Goal: Information Seeking & Learning: Find specific fact

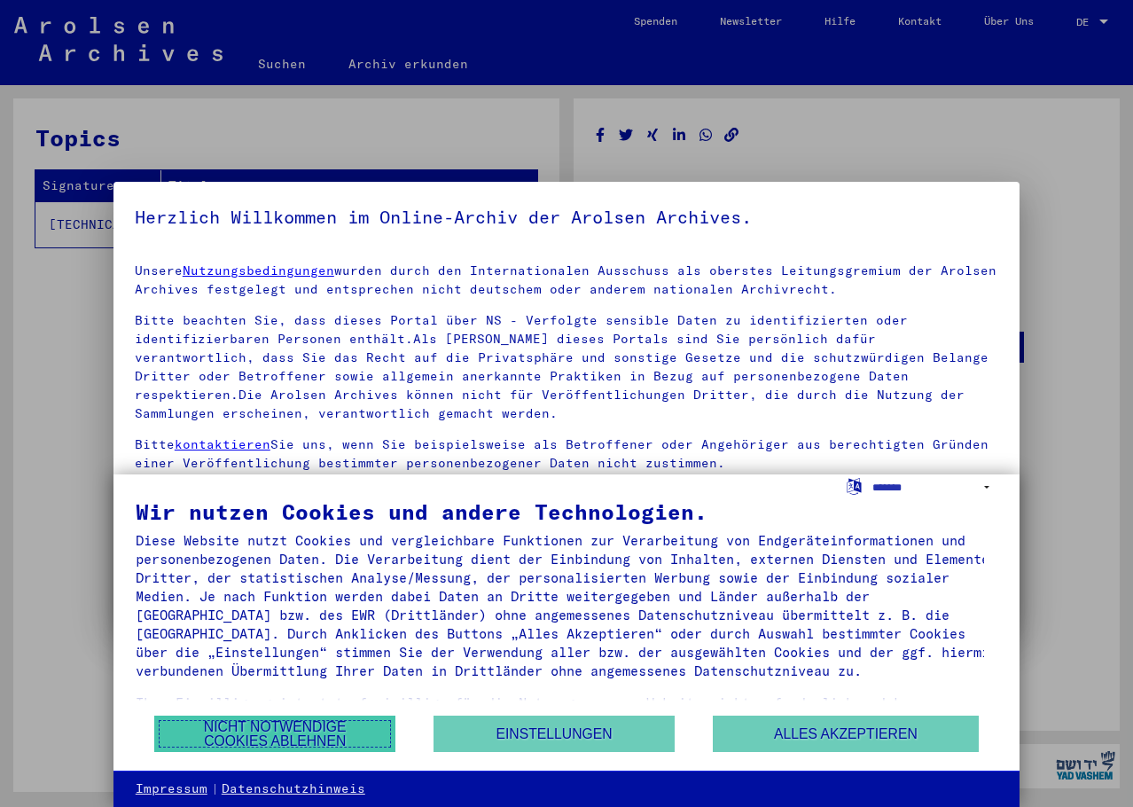
click at [309, 732] on button "Nicht notwendige Cookies ablehnen" at bounding box center [274, 734] width 241 height 36
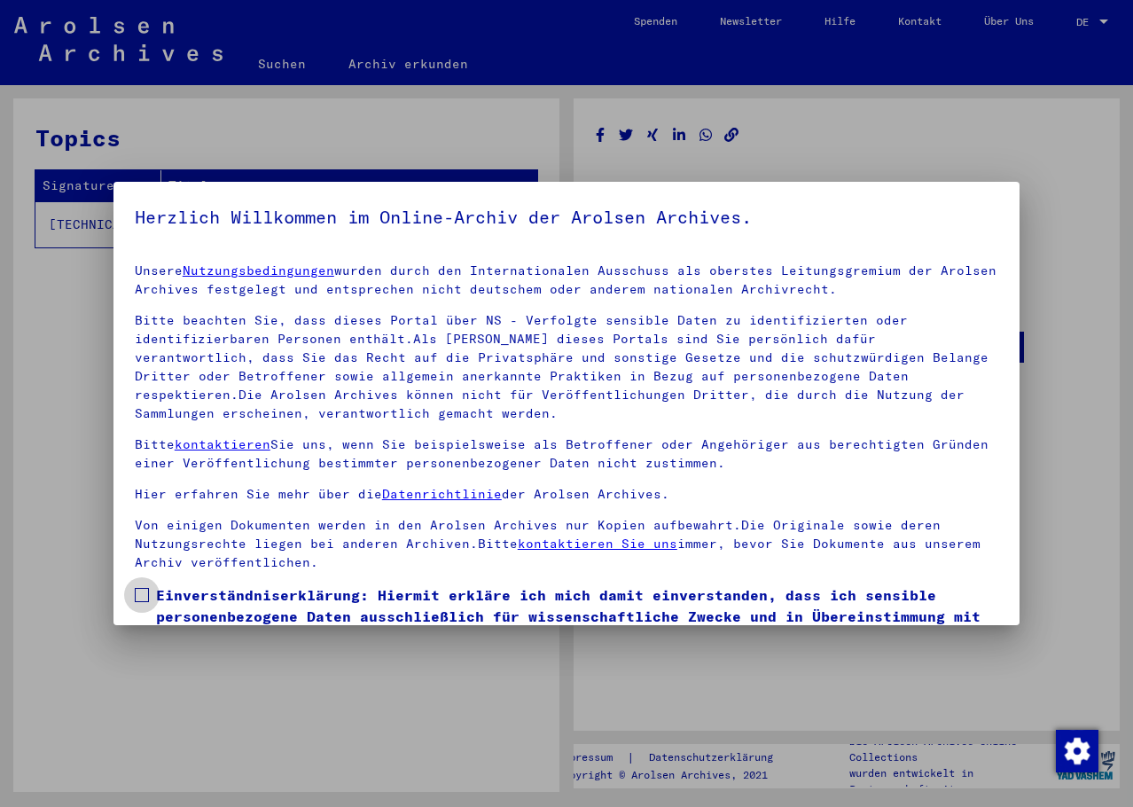
click at [144, 595] on span at bounding box center [142, 595] width 14 height 14
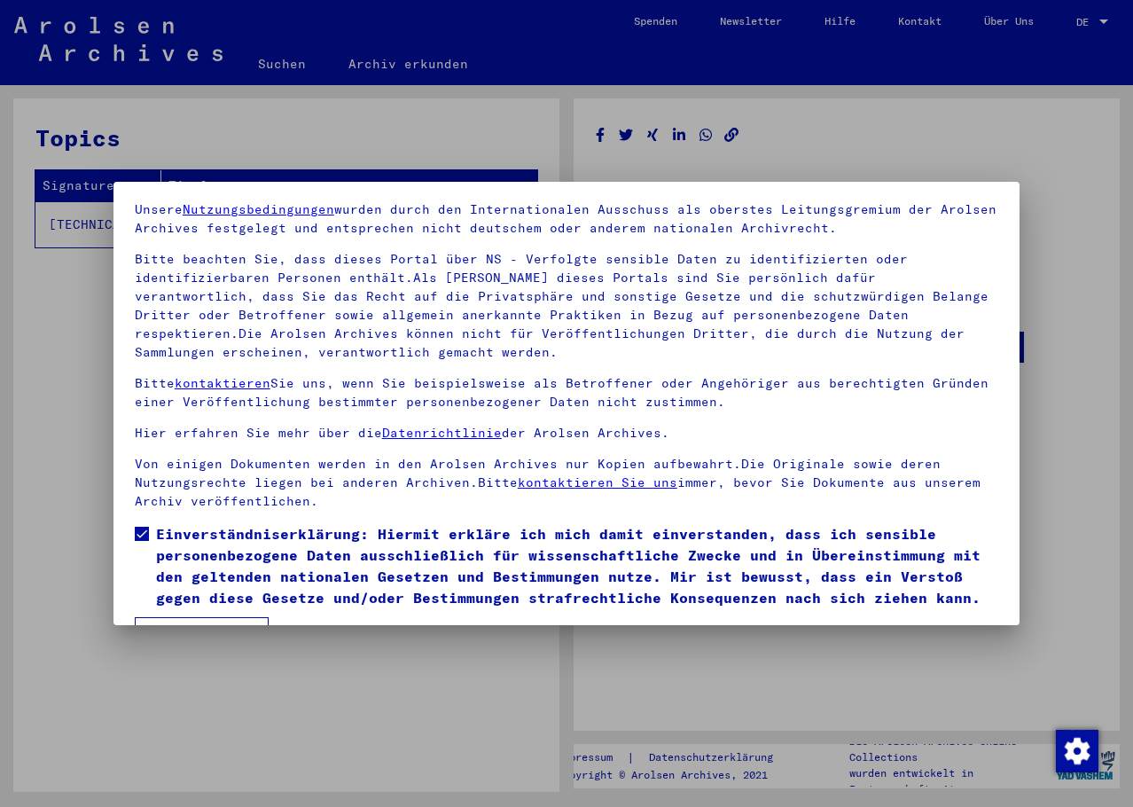
scroll to position [107, 0]
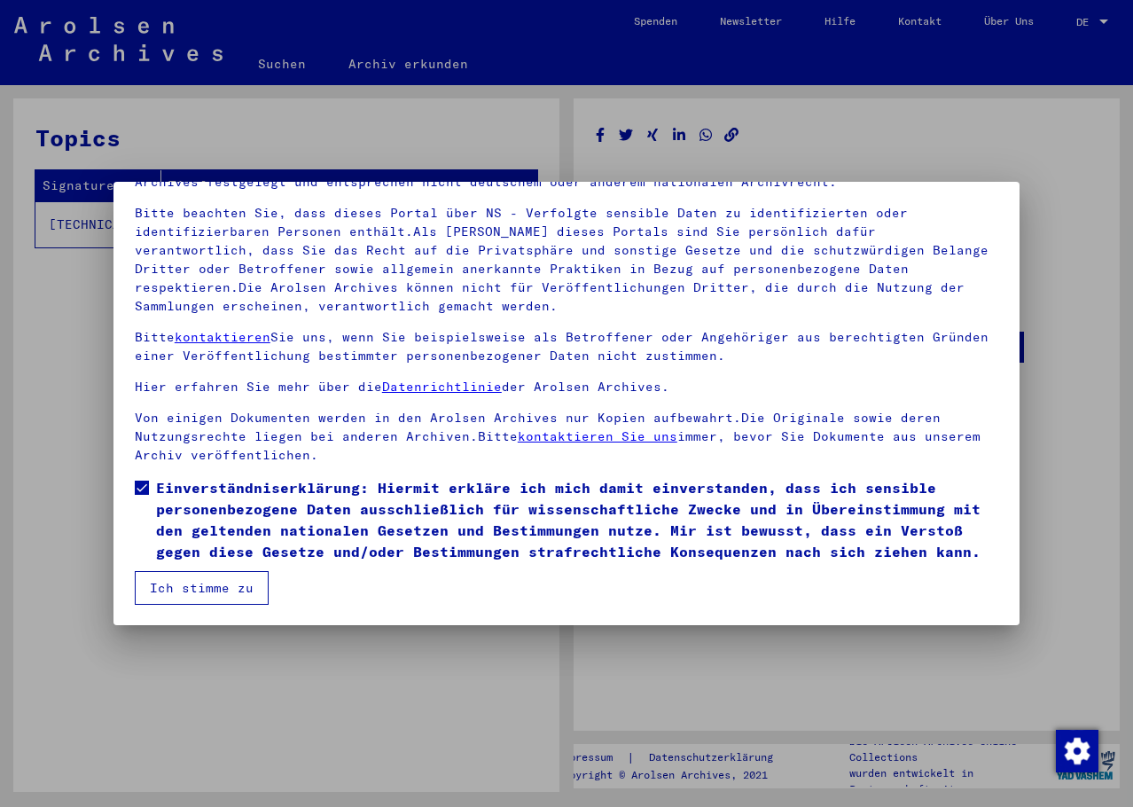
click at [217, 590] on button "Ich stimme zu" at bounding box center [202, 588] width 134 height 34
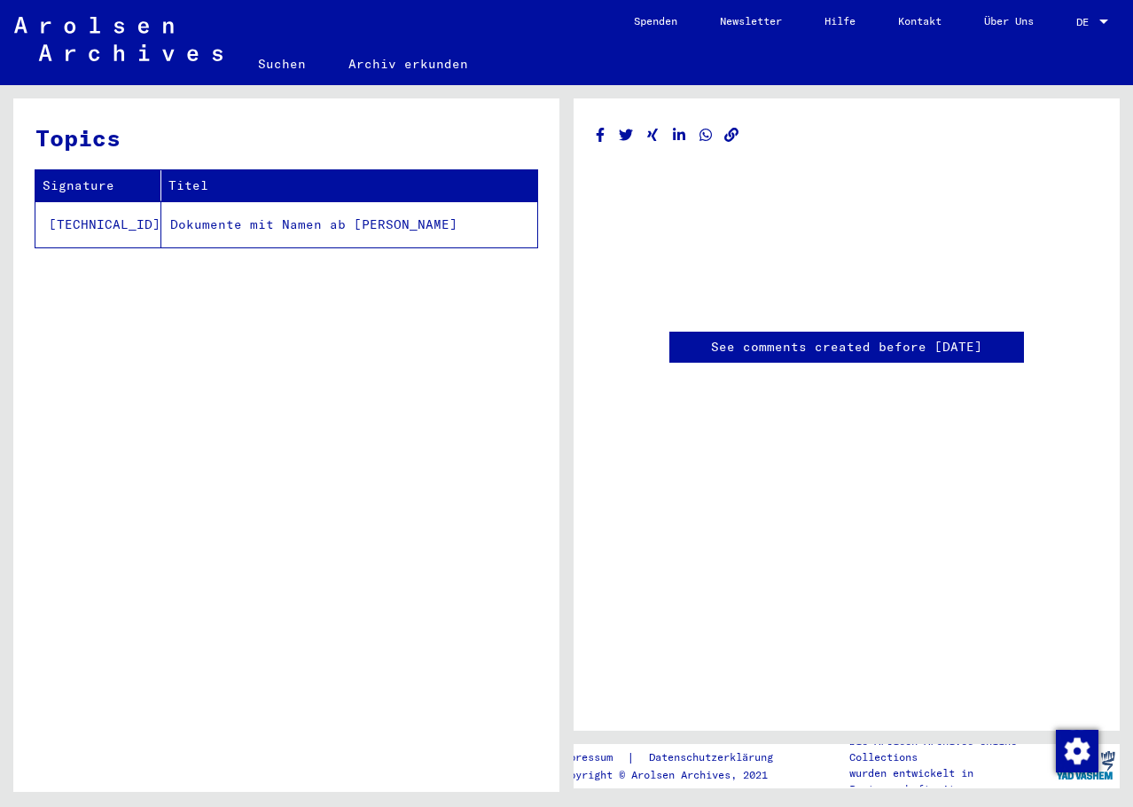
scroll to position [0, 0]
click at [161, 224] on td "Dokumente mit Namen ab [PERSON_NAME]" at bounding box center [349, 224] width 376 height 46
click at [285, 60] on link "Suchen" at bounding box center [282, 64] width 90 height 43
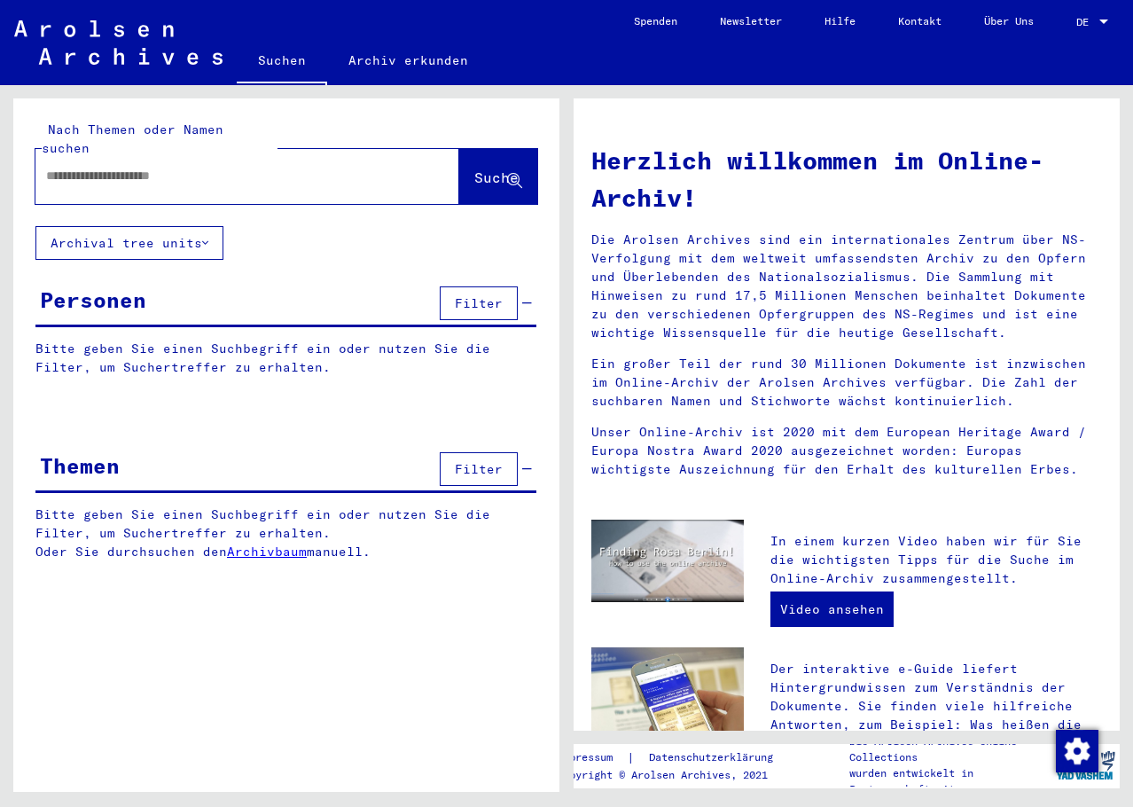
click at [102, 167] on input "text" at bounding box center [226, 176] width 360 height 19
type input "**********"
click at [474, 168] on span "Suche" at bounding box center [496, 177] width 44 height 18
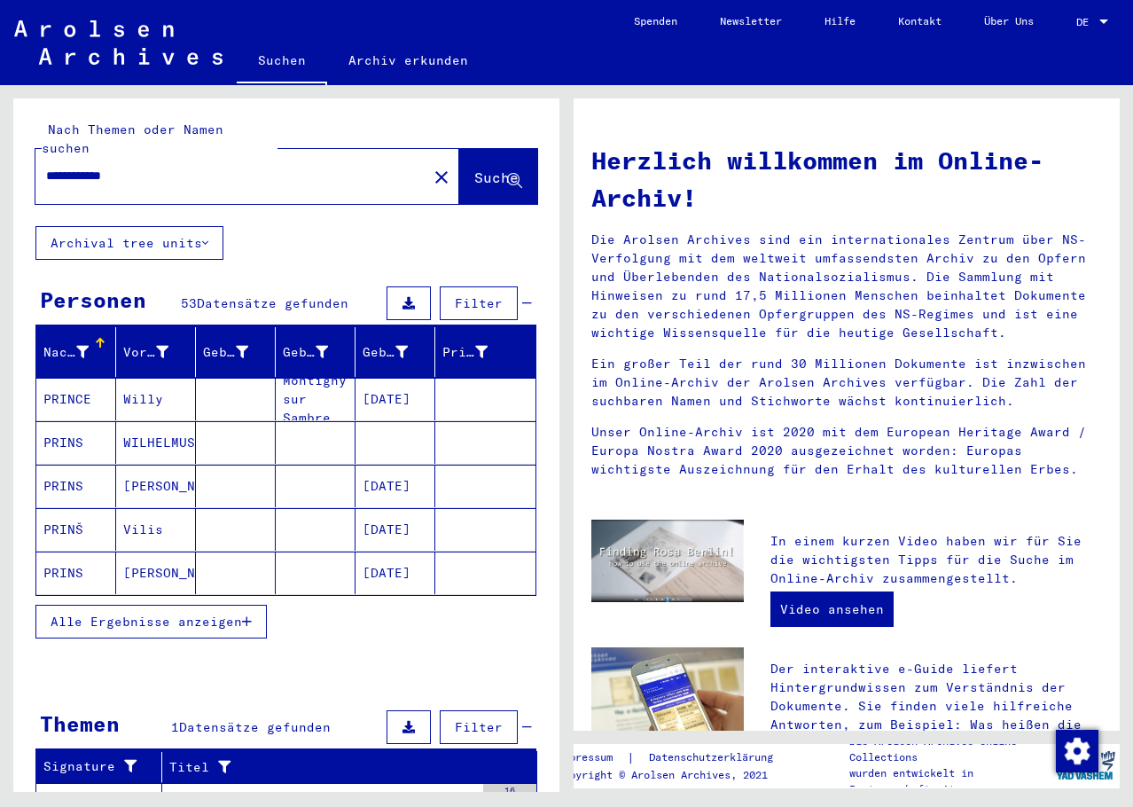
click at [70, 466] on mat-cell "PRINS" at bounding box center [76, 486] width 80 height 43
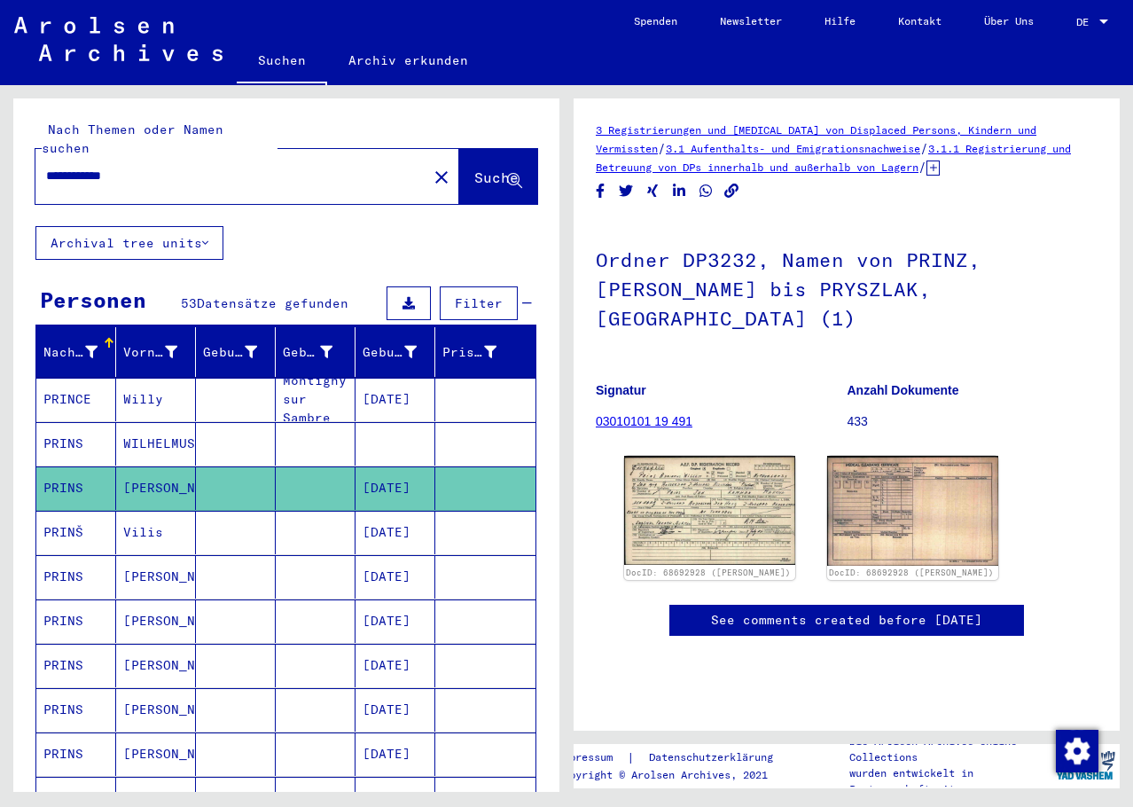
click at [77, 513] on mat-cell "PRINŠ" at bounding box center [76, 532] width 80 height 43
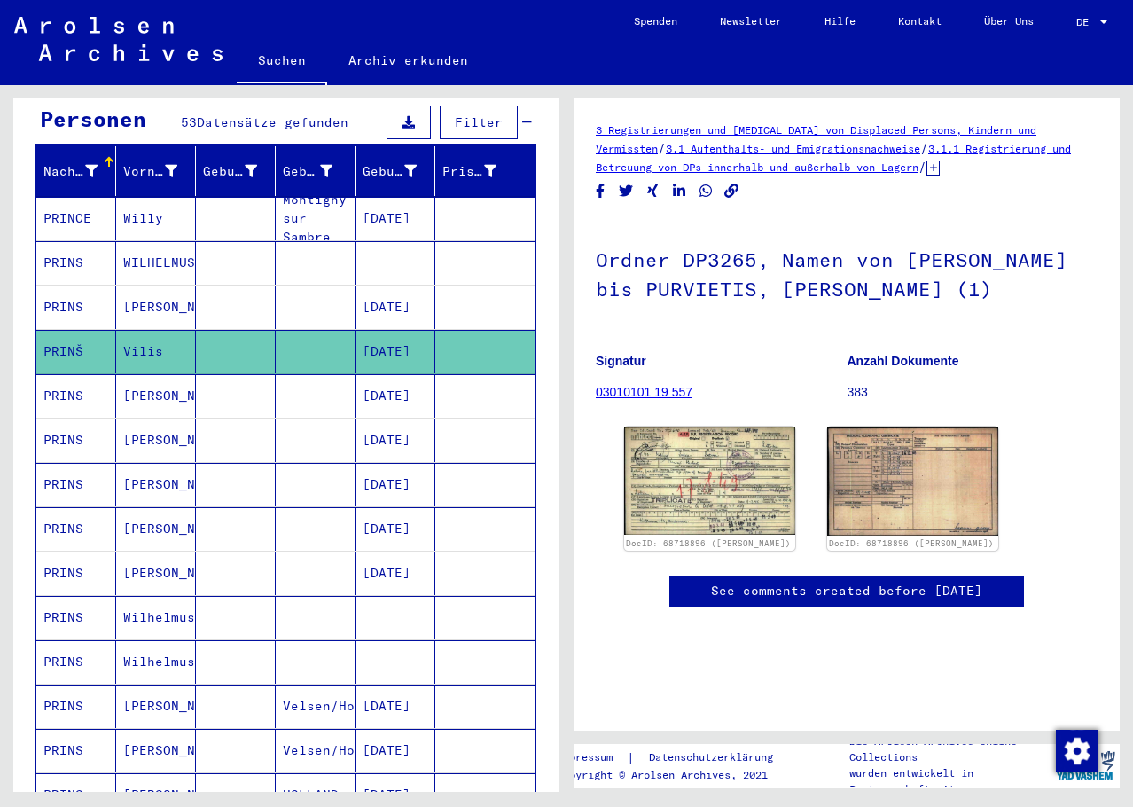
scroll to position [89, 0]
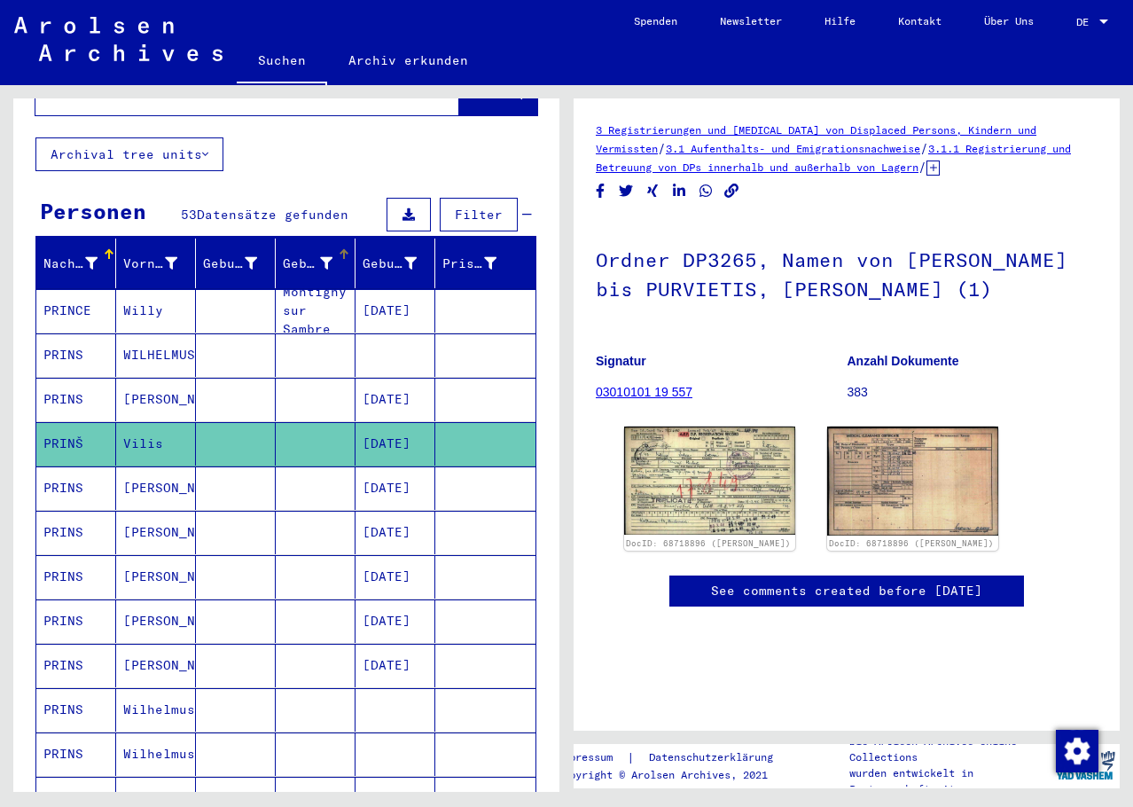
click at [320, 257] on icon at bounding box center [326, 263] width 12 height 12
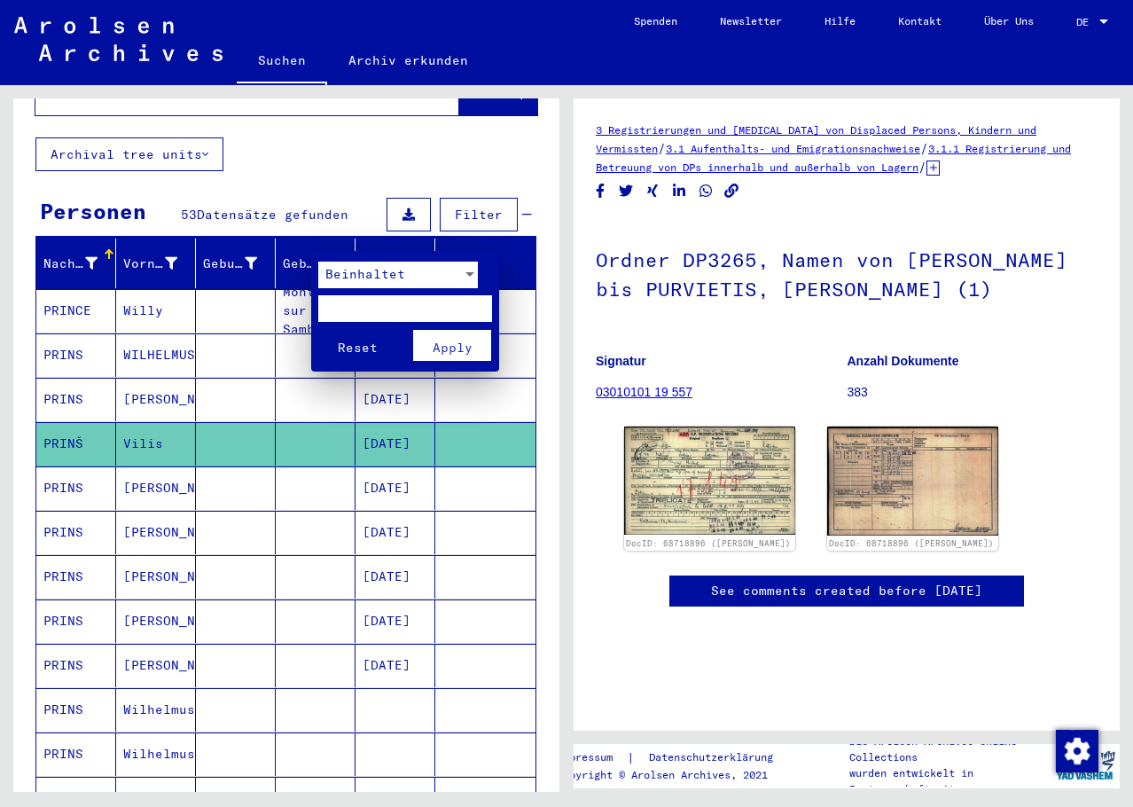
click at [473, 270] on div at bounding box center [470, 275] width 16 height 27
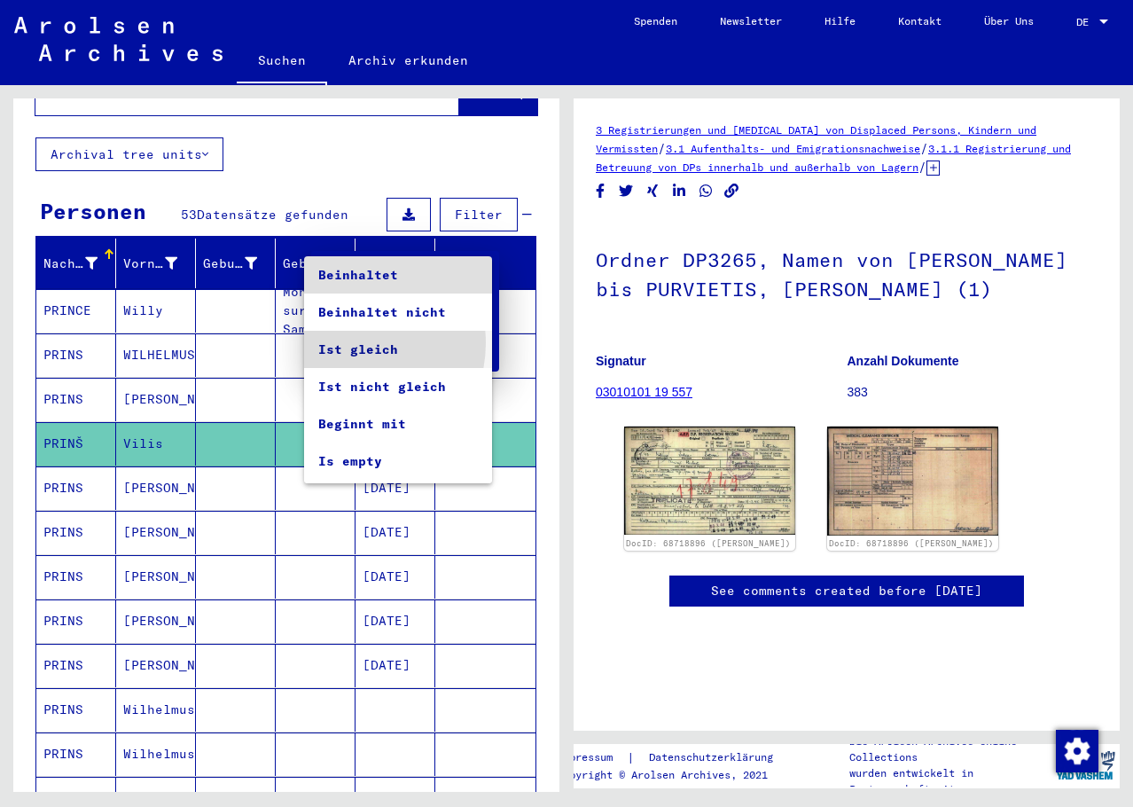
click at [352, 343] on span "Ist gleich" at bounding box center [398, 349] width 160 height 37
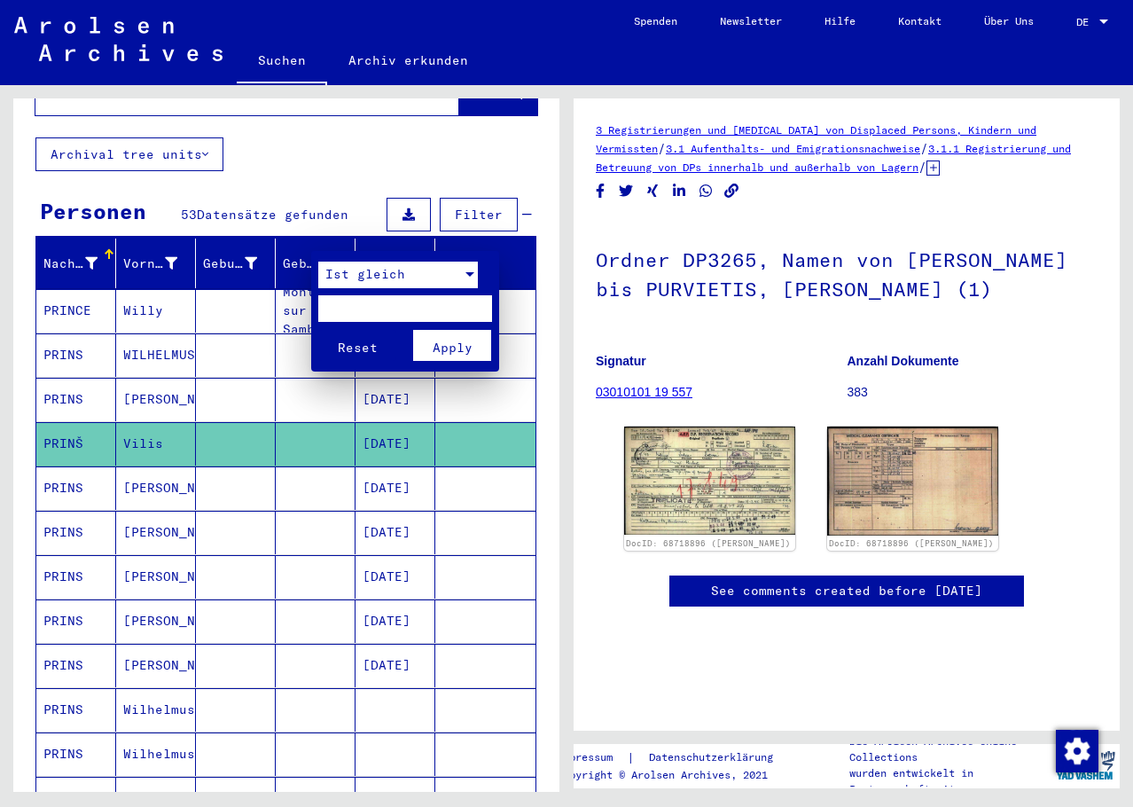
click at [347, 309] on input "text" at bounding box center [405, 308] width 174 height 27
type input "*********"
click at [446, 343] on span "Apply" at bounding box center [453, 348] width 40 height 16
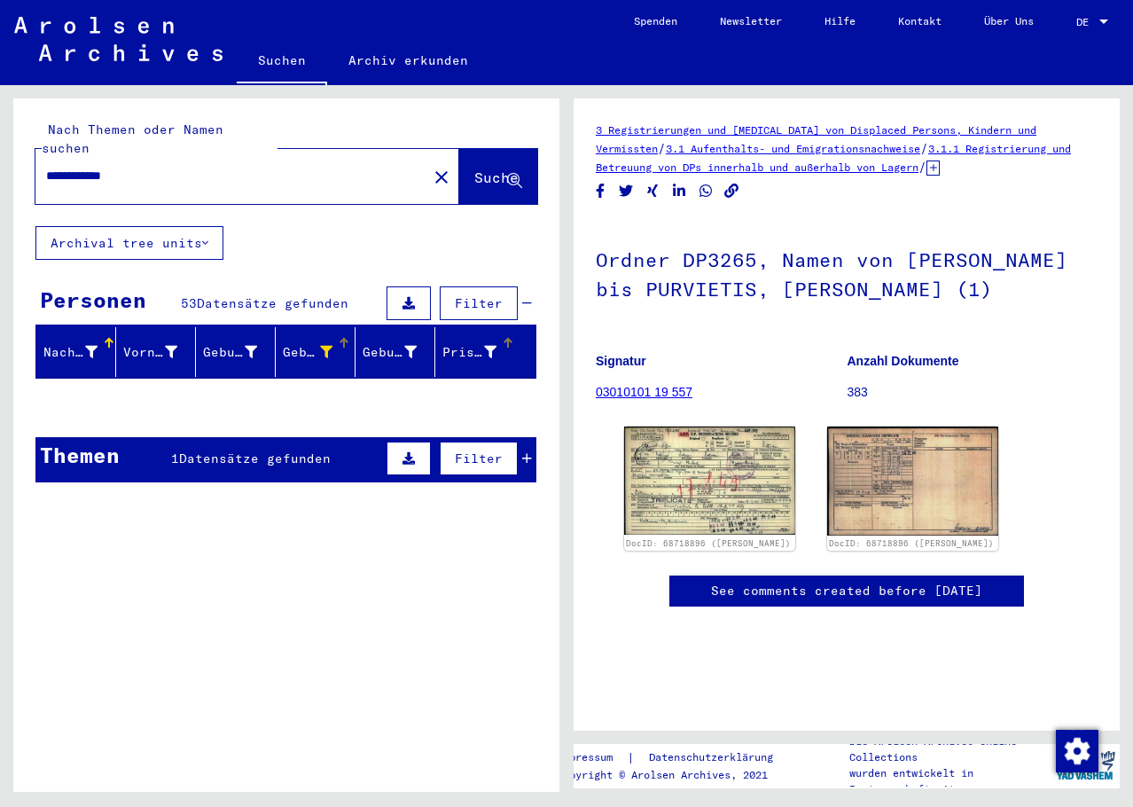
scroll to position [0, 0]
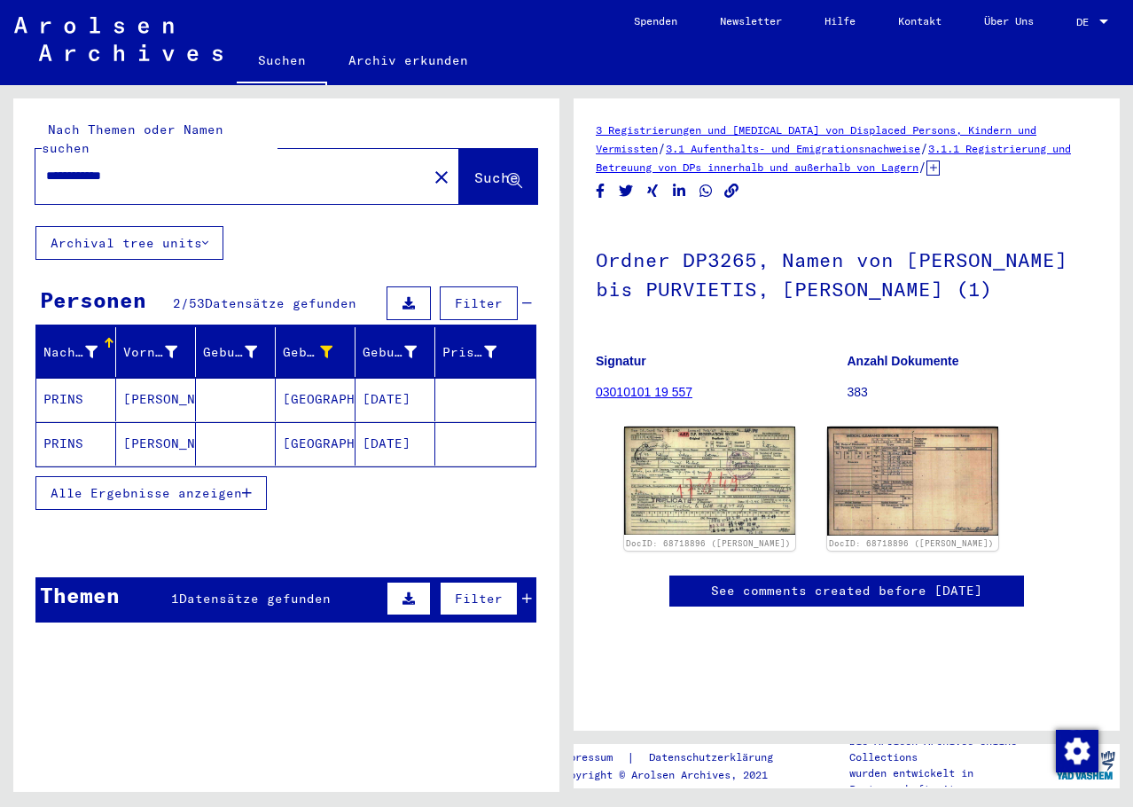
click at [67, 379] on mat-cell "PRINS" at bounding box center [76, 399] width 80 height 43
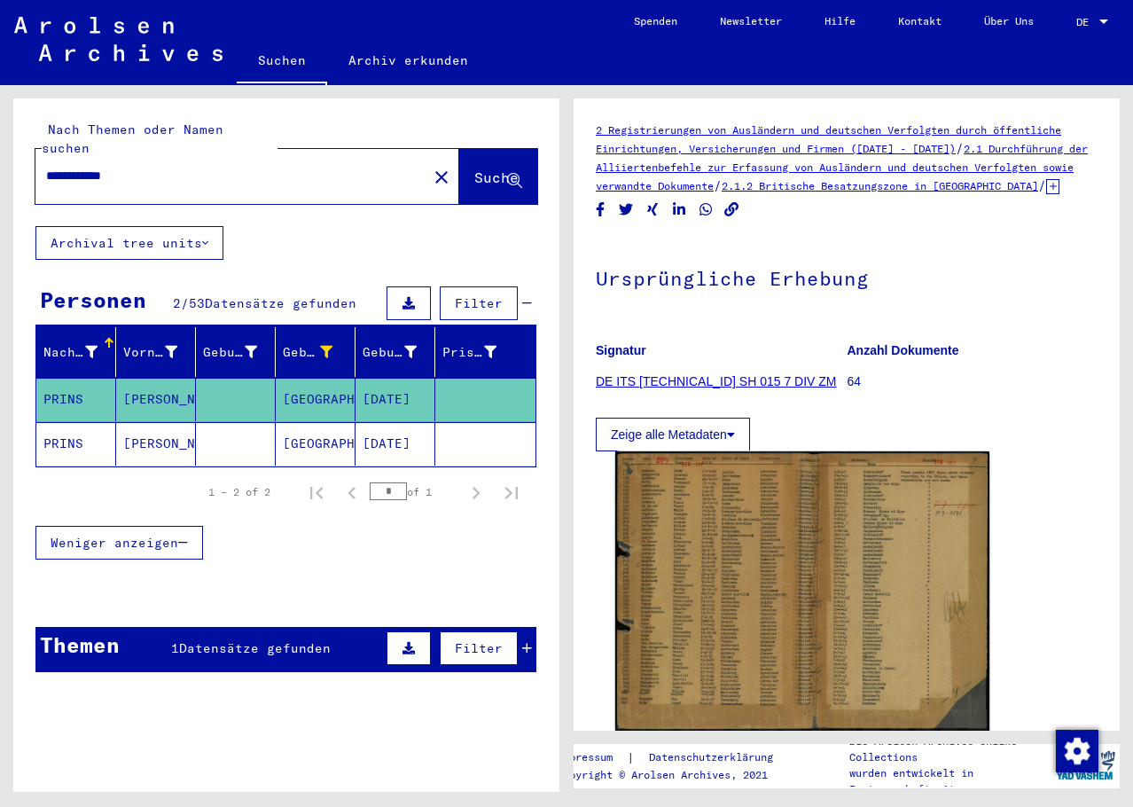
click at [732, 564] on img at bounding box center [802, 591] width 374 height 280
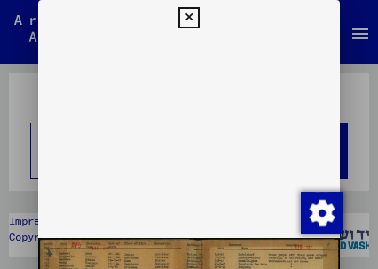
drag, startPoint x: 202, startPoint y: 186, endPoint x: 190, endPoint y: 124, distance: 63.3
drag, startPoint x: 194, startPoint y: 242, endPoint x: 192, endPoint y: 206, distance: 36.5
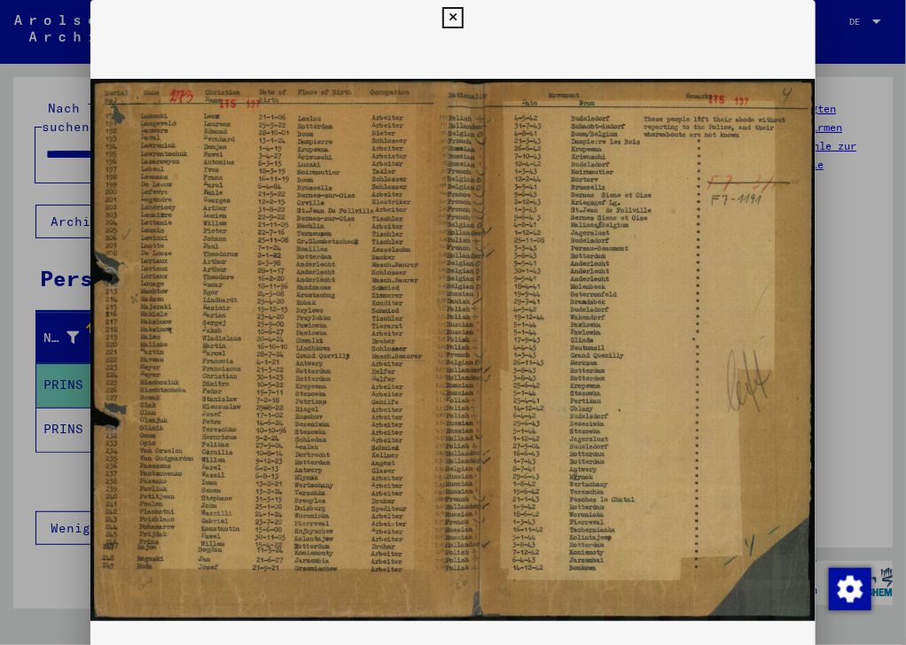
click at [453, 12] on icon at bounding box center [452, 17] width 20 height 21
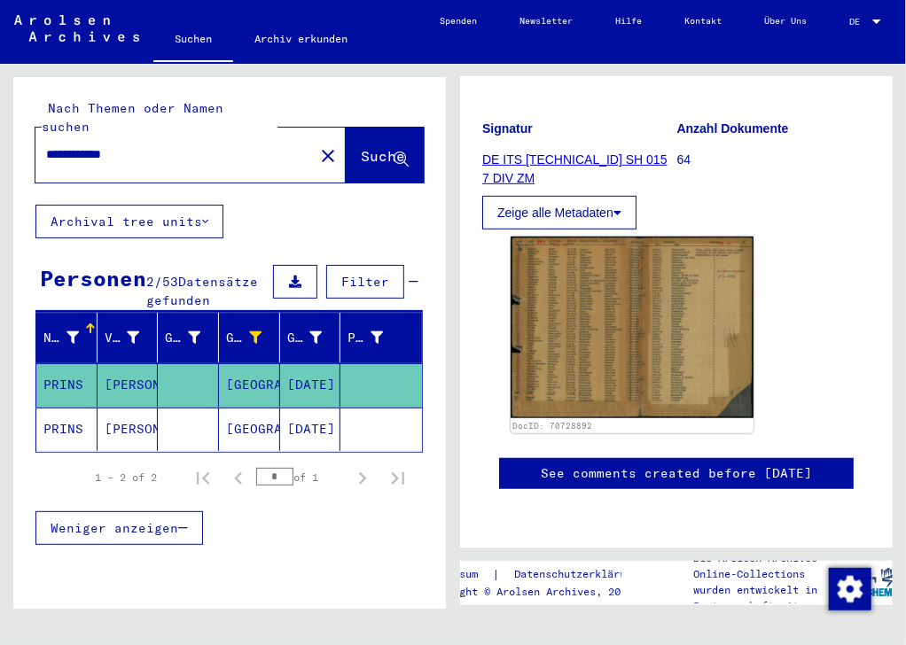
scroll to position [923, 0]
click at [72, 428] on mat-cell "PRINS" at bounding box center [66, 429] width 61 height 43
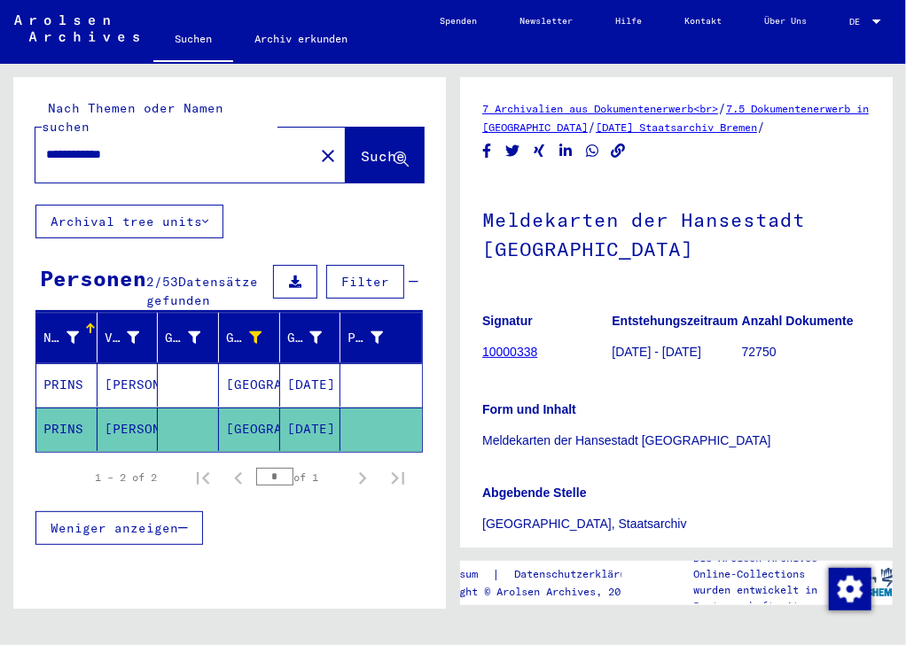
click at [74, 145] on input "**********" at bounding box center [174, 154] width 257 height 19
type input "**********"
click at [361, 147] on span "Suche" at bounding box center [383, 156] width 44 height 18
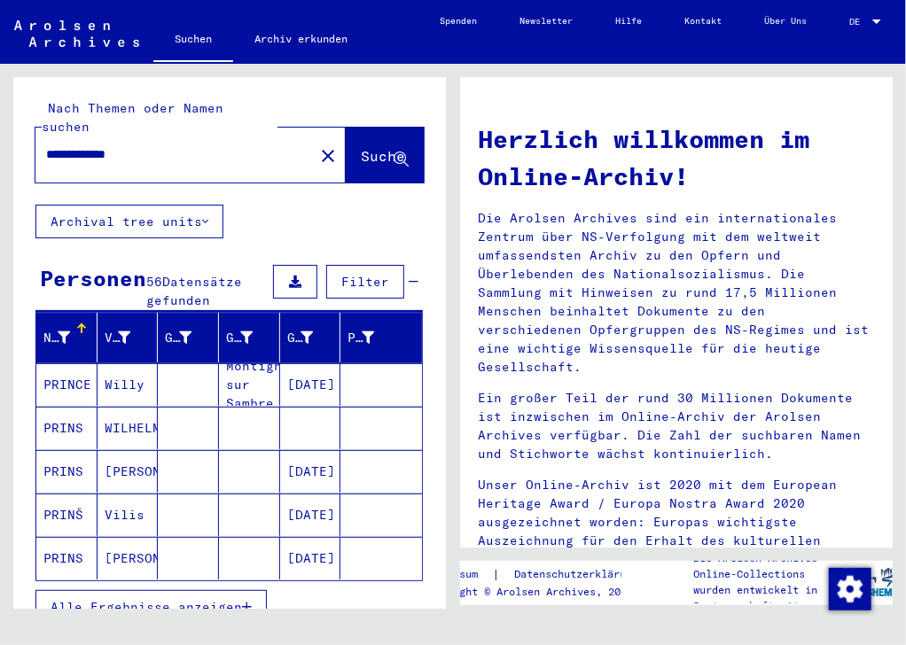
click at [208, 215] on icon at bounding box center [205, 221] width 6 height 12
